Goal: Navigation & Orientation: Understand site structure

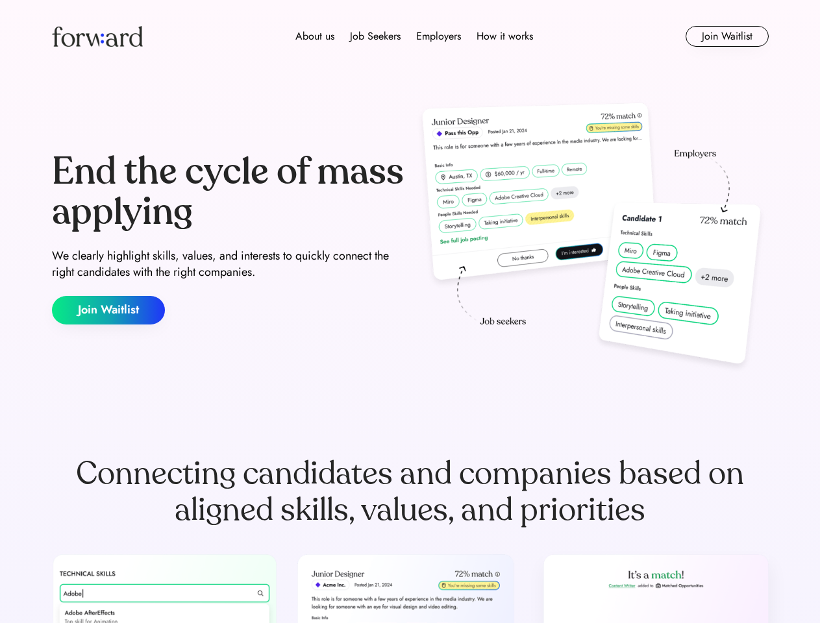
click at [410, 312] on div "End the cycle of mass applying We clearly highlight skills, values, and interes…" at bounding box center [410, 238] width 717 height 279
click at [410, 36] on div "About us Job Seekers Employers How it works" at bounding box center [413, 37] width 511 height 16
click at [97, 36] on img at bounding box center [97, 36] width 91 height 21
click at [414, 36] on div "About us Job Seekers Employers How it works" at bounding box center [413, 37] width 511 height 16
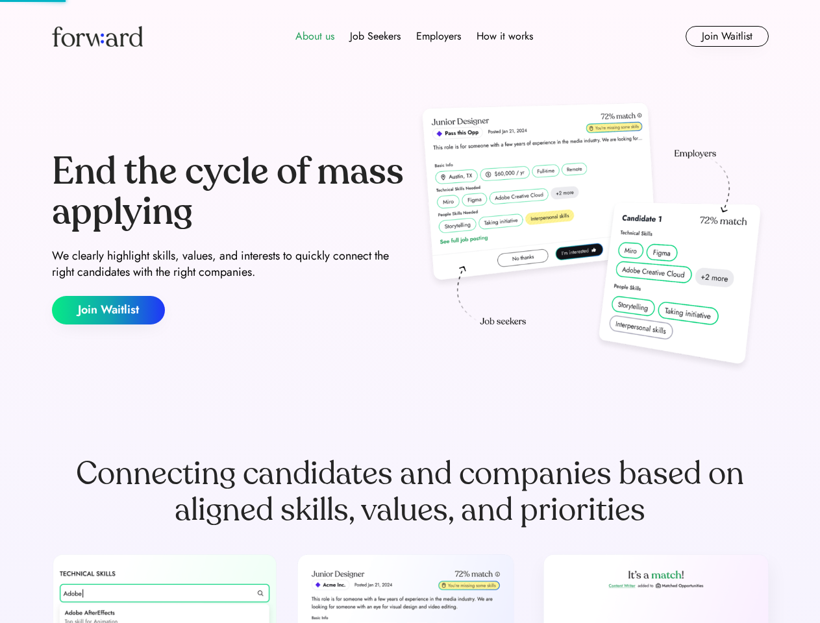
click at [315, 36] on div "About us" at bounding box center [314, 37] width 39 height 16
click at [375, 36] on div "Job Seekers" at bounding box center [375, 37] width 51 height 16
click at [438, 36] on div "Employers" at bounding box center [438, 37] width 45 height 16
click at [504, 36] on div "How it works" at bounding box center [504, 37] width 56 height 16
click at [726, 36] on button "Join Waitlist" at bounding box center [726, 36] width 83 height 21
